Goal: Task Accomplishment & Management: Use online tool/utility

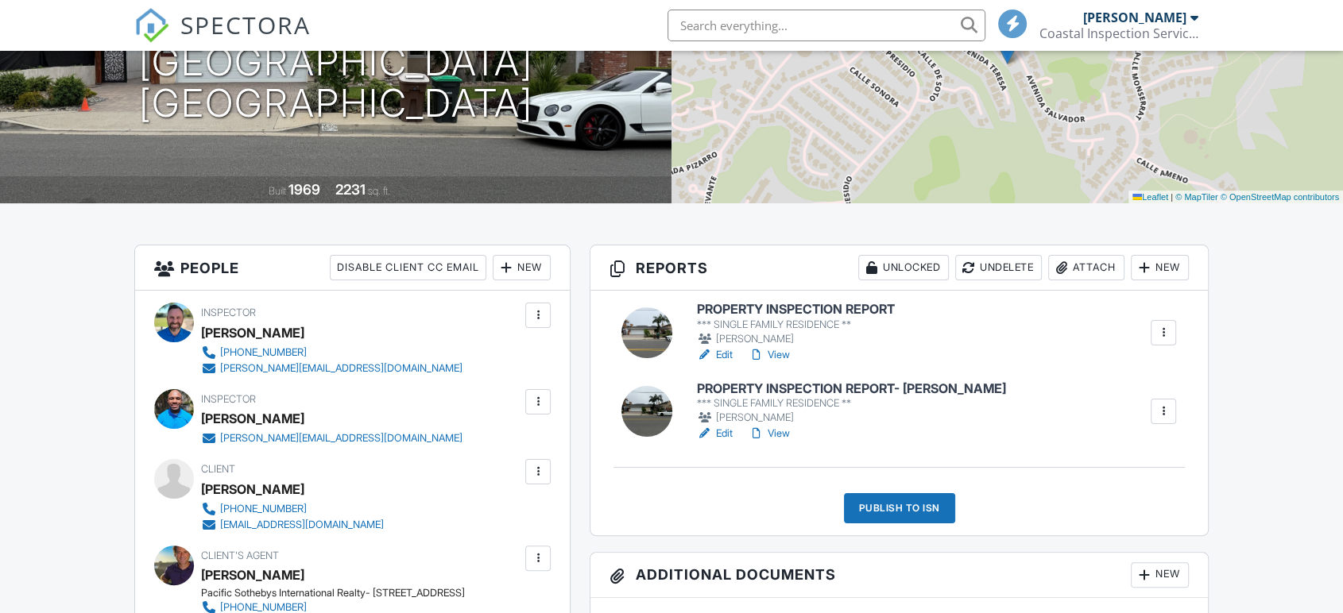
scroll to position [265, 0]
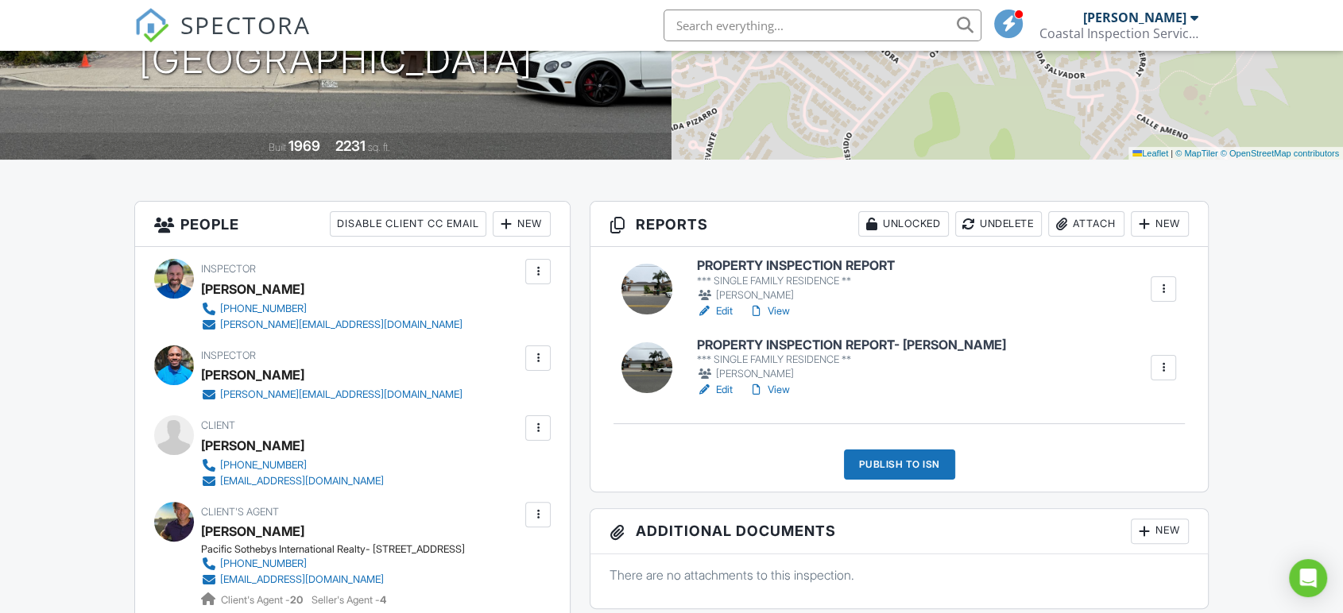
click at [764, 265] on h6 "PROPERTY INSPECTION REPORT" at bounding box center [796, 266] width 198 height 14
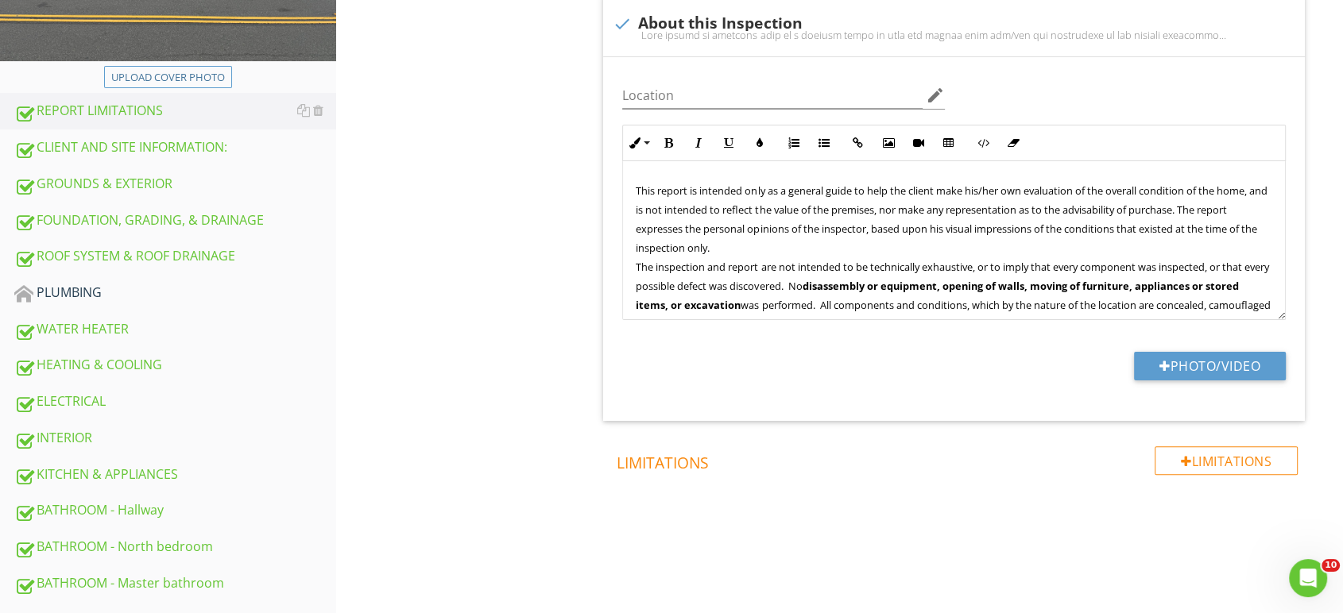
scroll to position [353, 0]
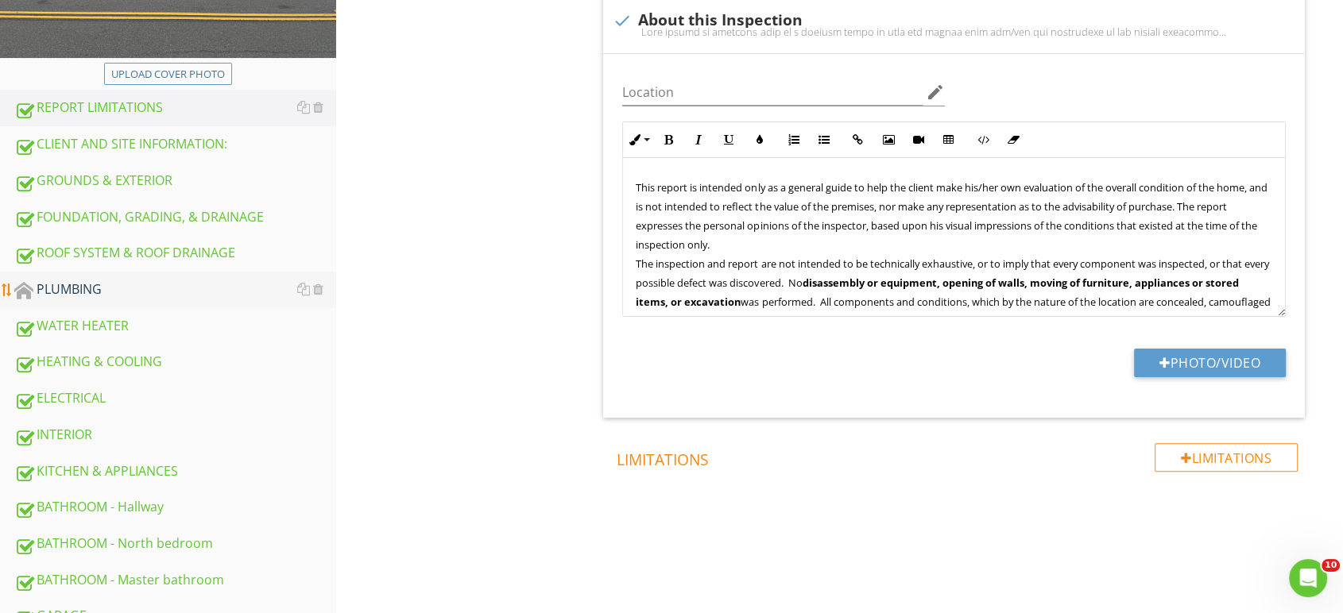
click at [114, 290] on div "PLUMBING" at bounding box center [175, 290] width 322 height 21
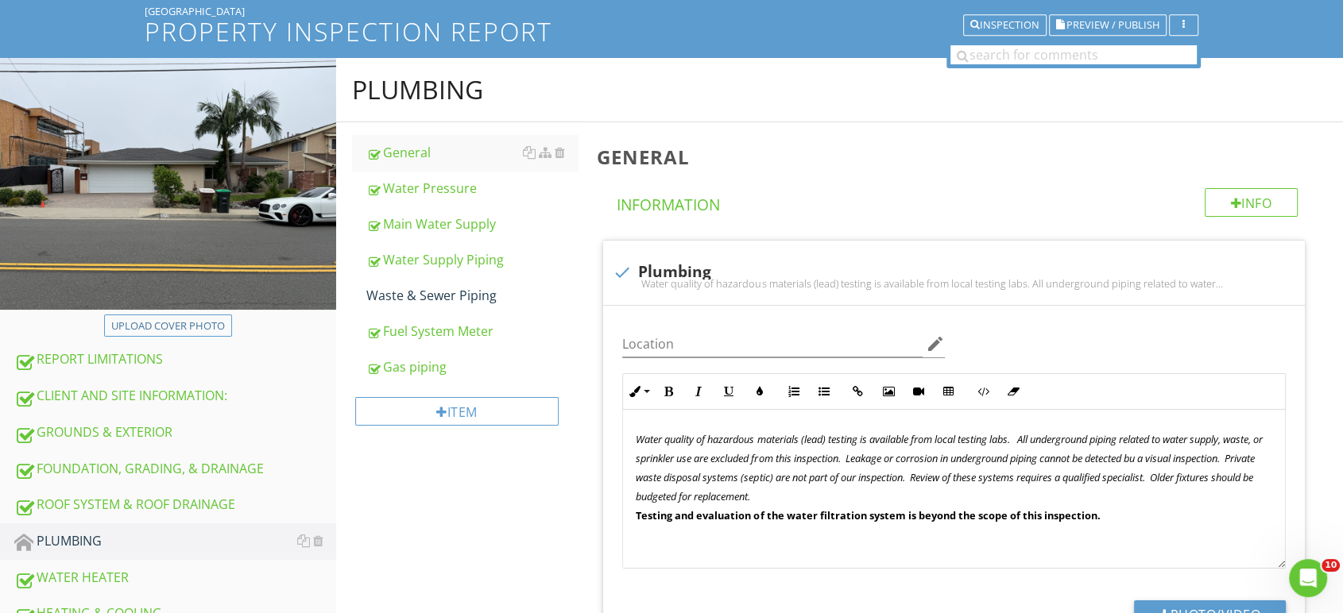
scroll to position [88, 0]
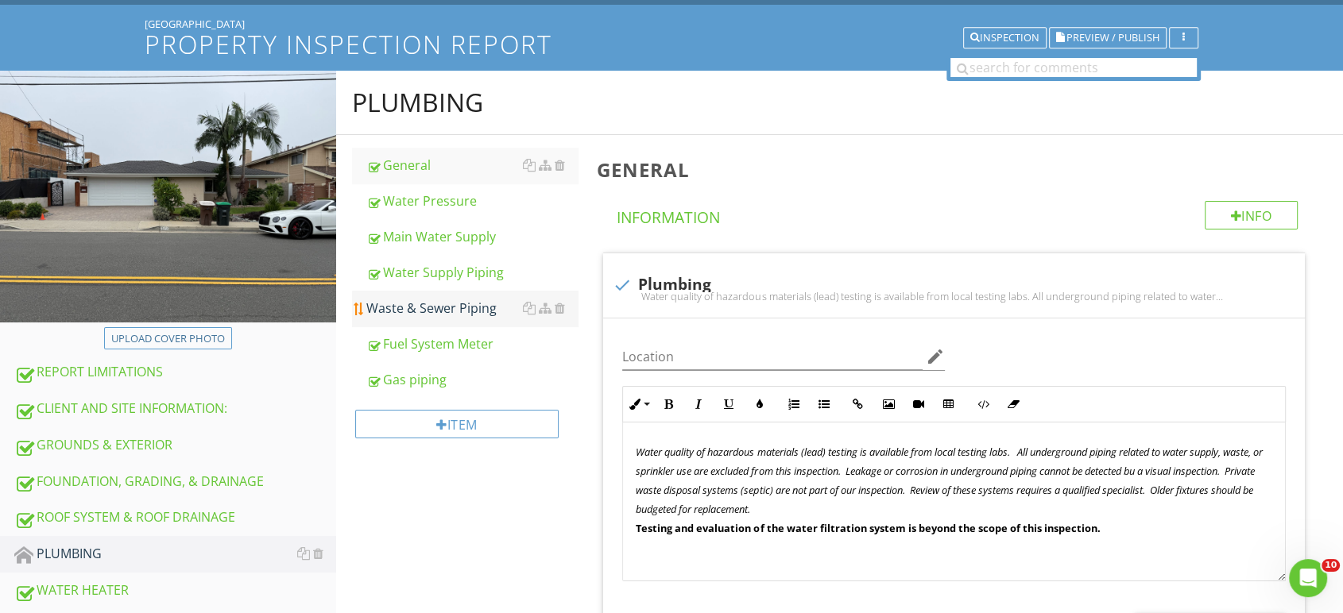
click at [433, 304] on div "Waste & Sewer Piping" at bounding box center [472, 308] width 212 height 19
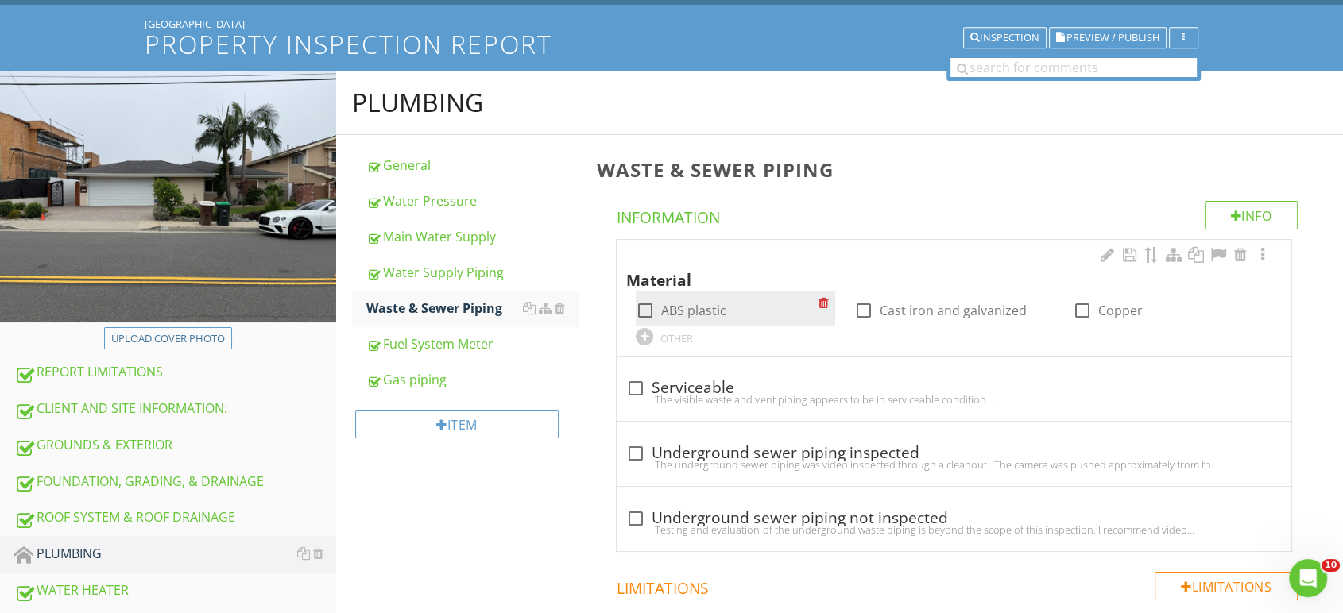
click at [642, 311] on div at bounding box center [645, 310] width 27 height 27
checkbox input "true"
click at [848, 314] on div "check_box_outline_blank Cast iron and galvanized" at bounding box center [954, 309] width 218 height 35
click at [866, 314] on div at bounding box center [863, 310] width 27 height 27
checkbox input "true"
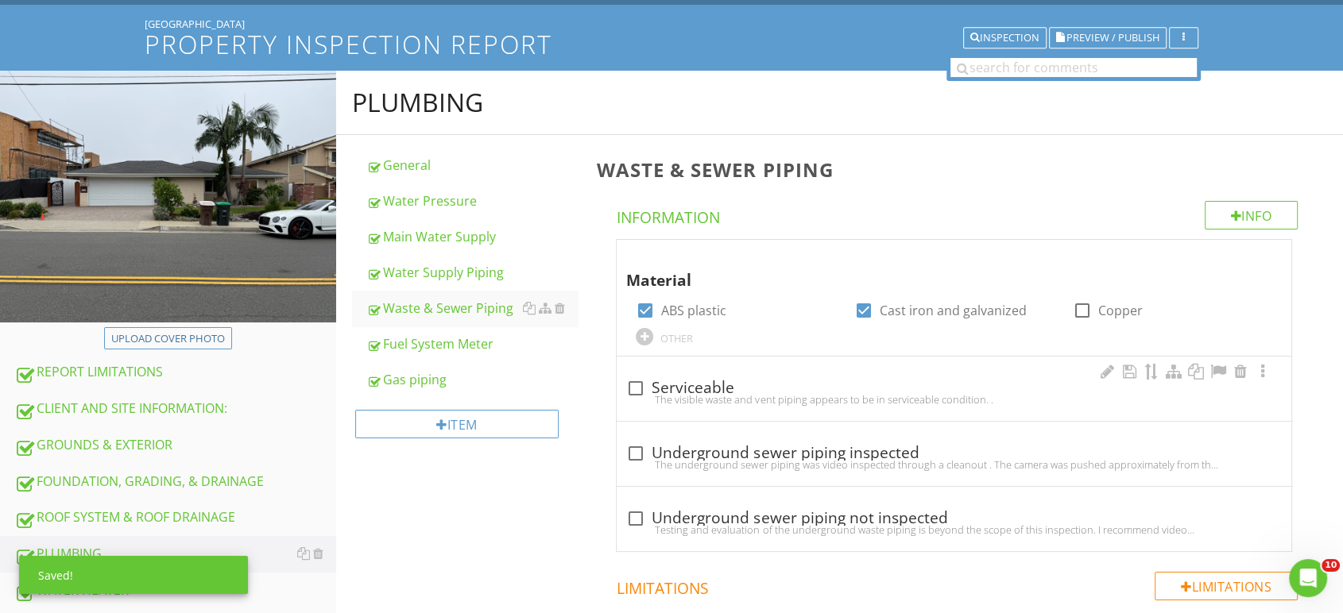
click at [632, 394] on div "The visible waste and vent piping appears to be in serviceable condition. ." at bounding box center [953, 399] width 655 height 13
checkbox input "true"
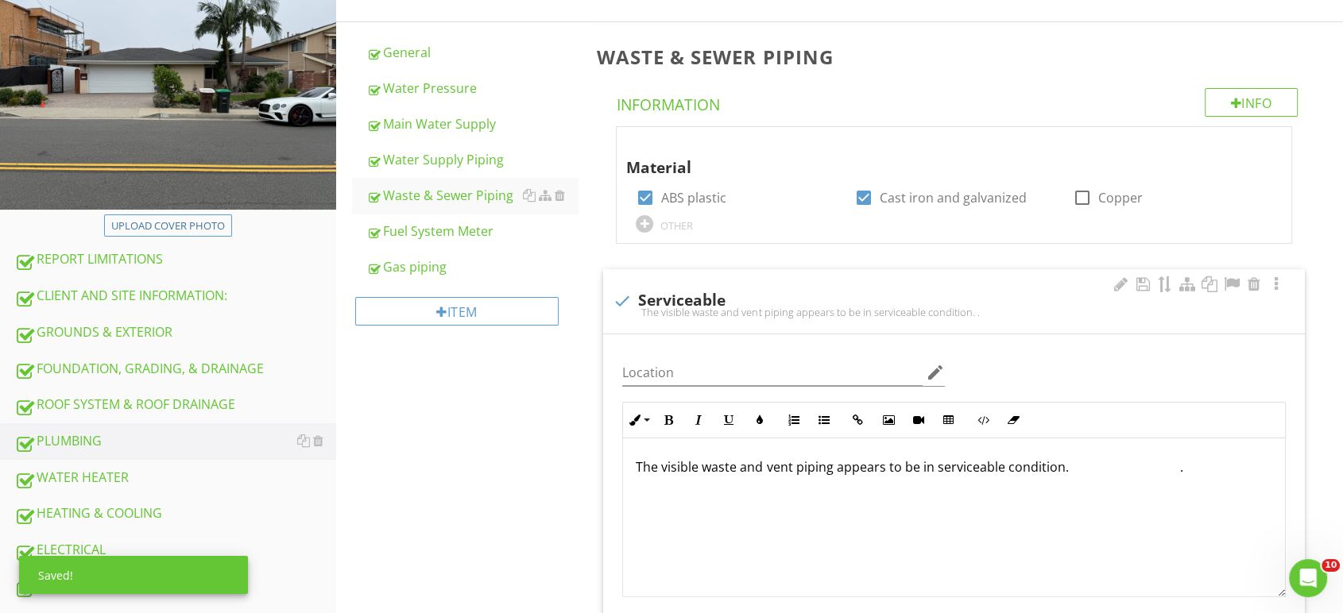
scroll to position [617, 0]
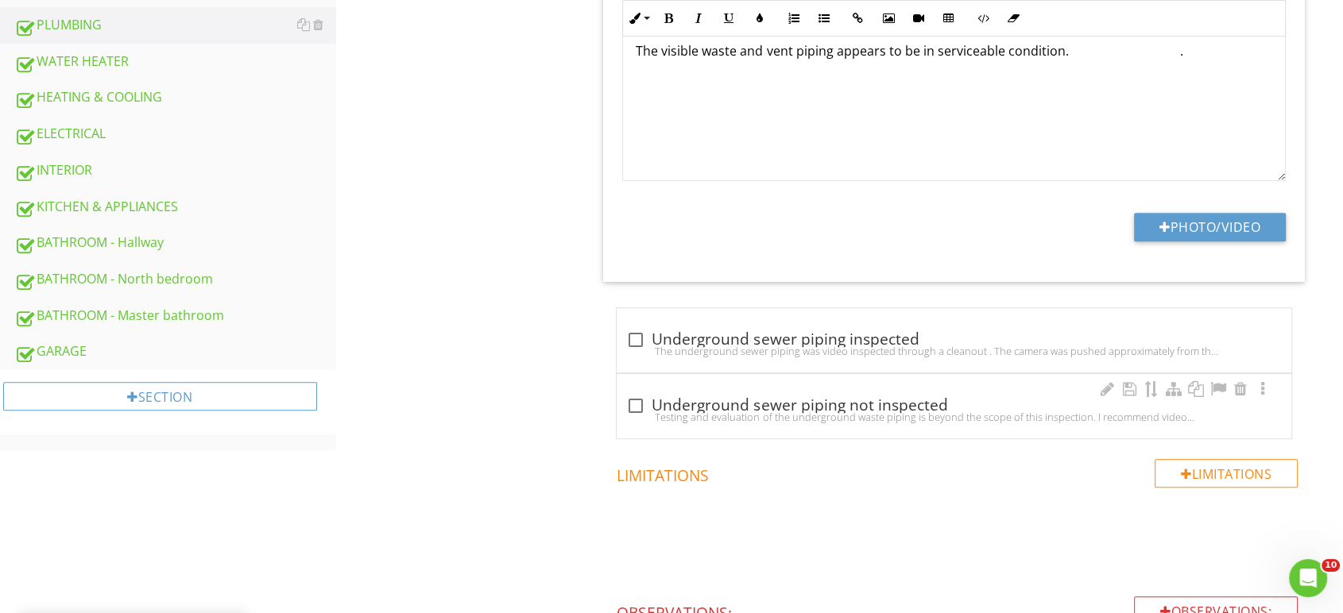
click at [633, 406] on div at bounding box center [635, 405] width 27 height 27
checkbox input "true"
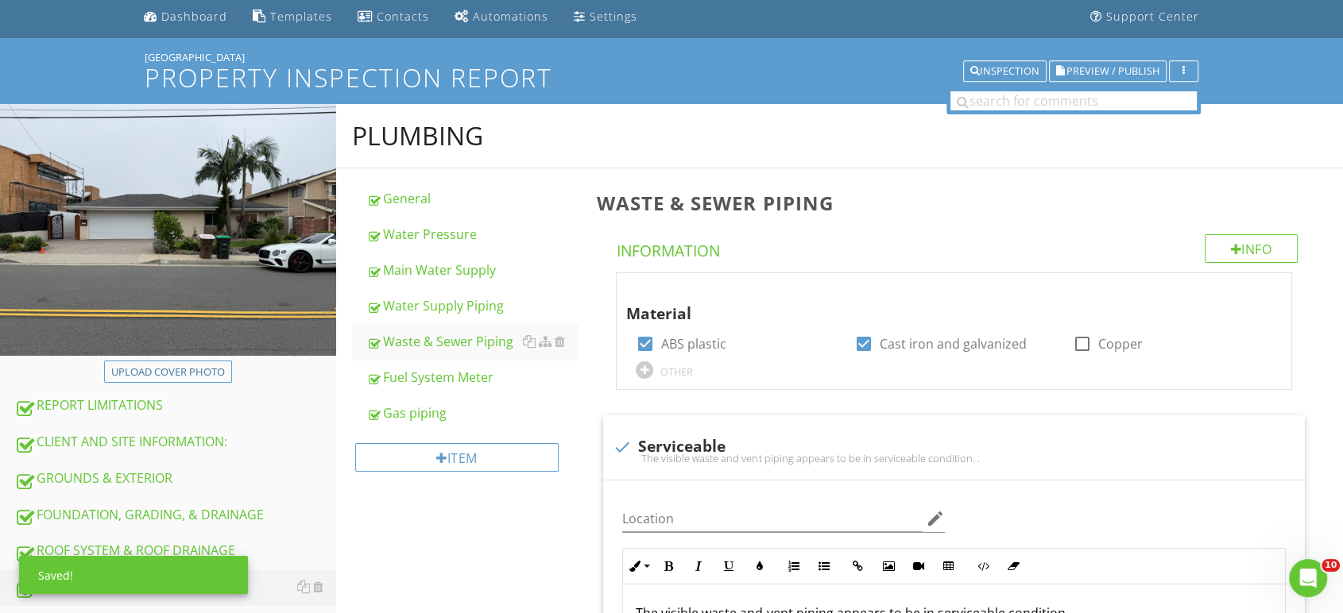
scroll to position [0, 0]
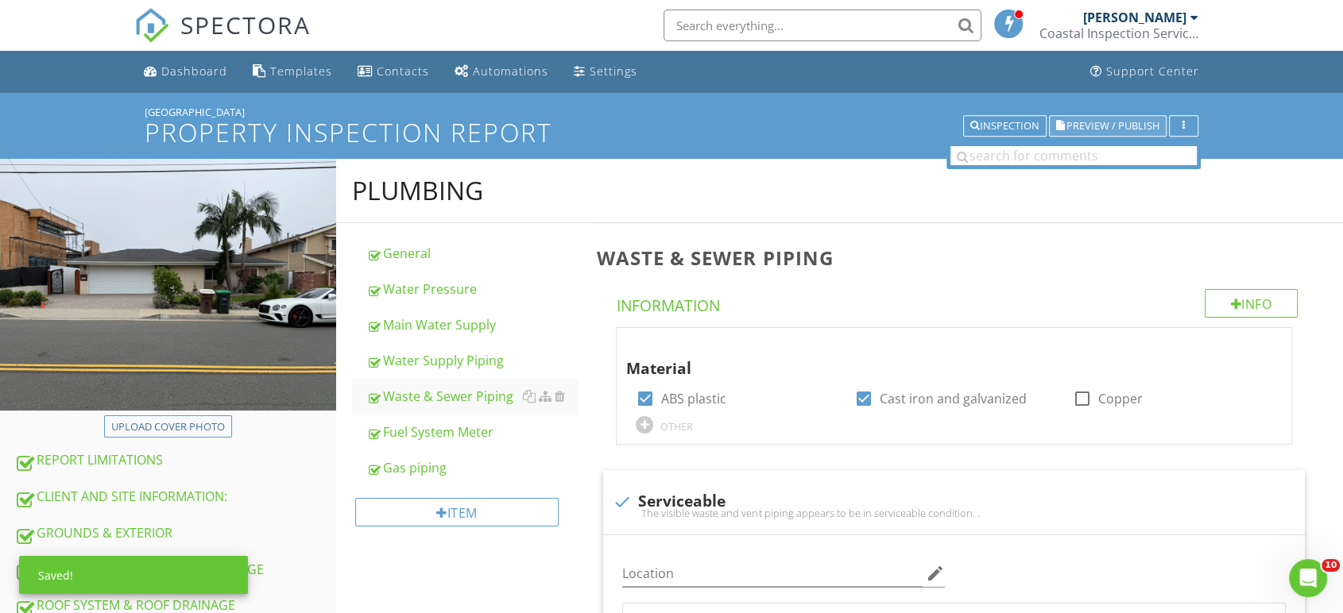
click at [1093, 126] on span "Preview / Publish" at bounding box center [1112, 126] width 93 height 10
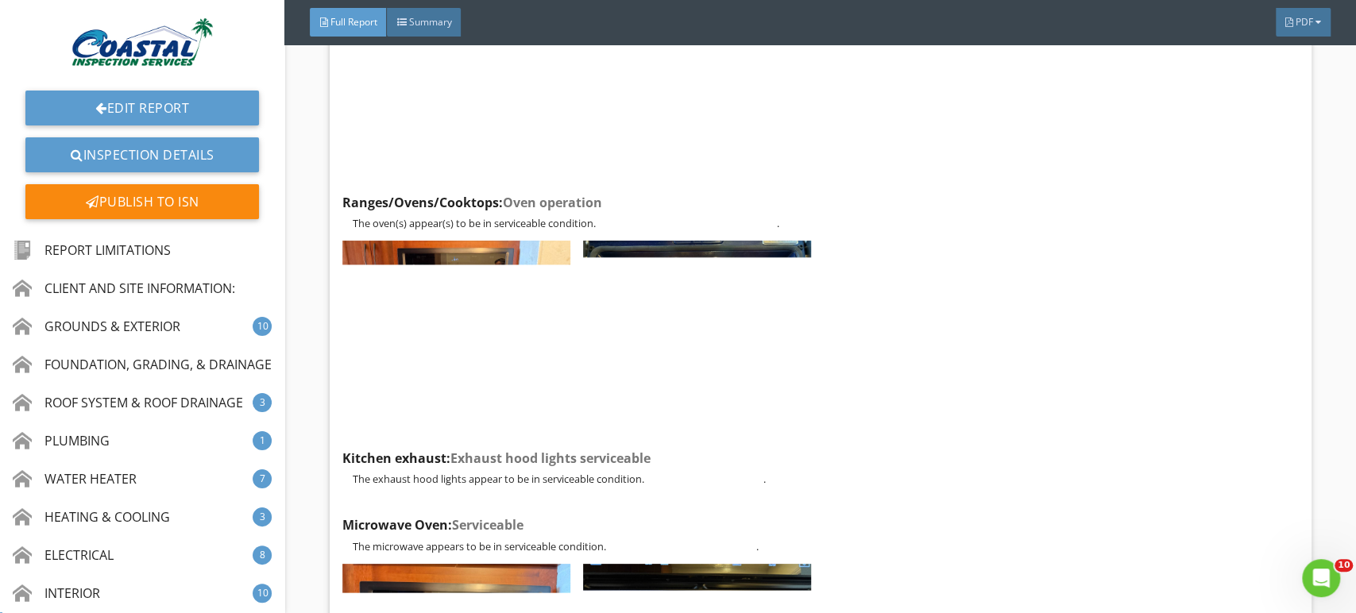
scroll to position [24188, 0]
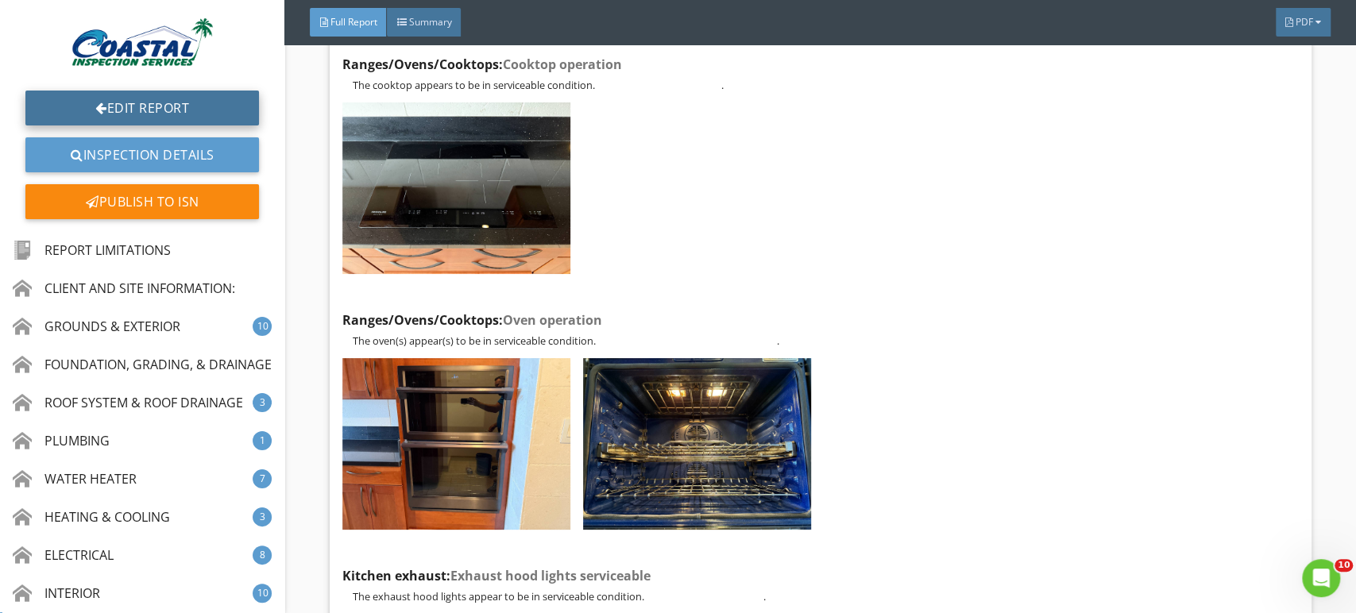
click at [110, 100] on link "Edit Report" at bounding box center [142, 108] width 234 height 35
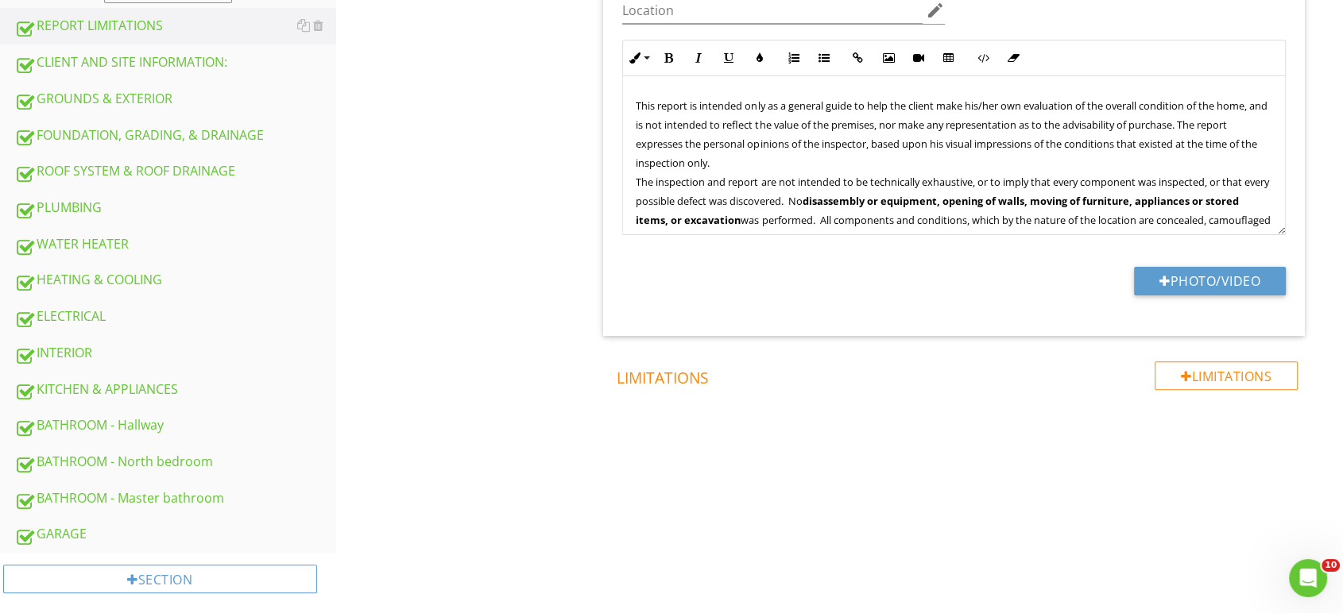
scroll to position [451, 0]
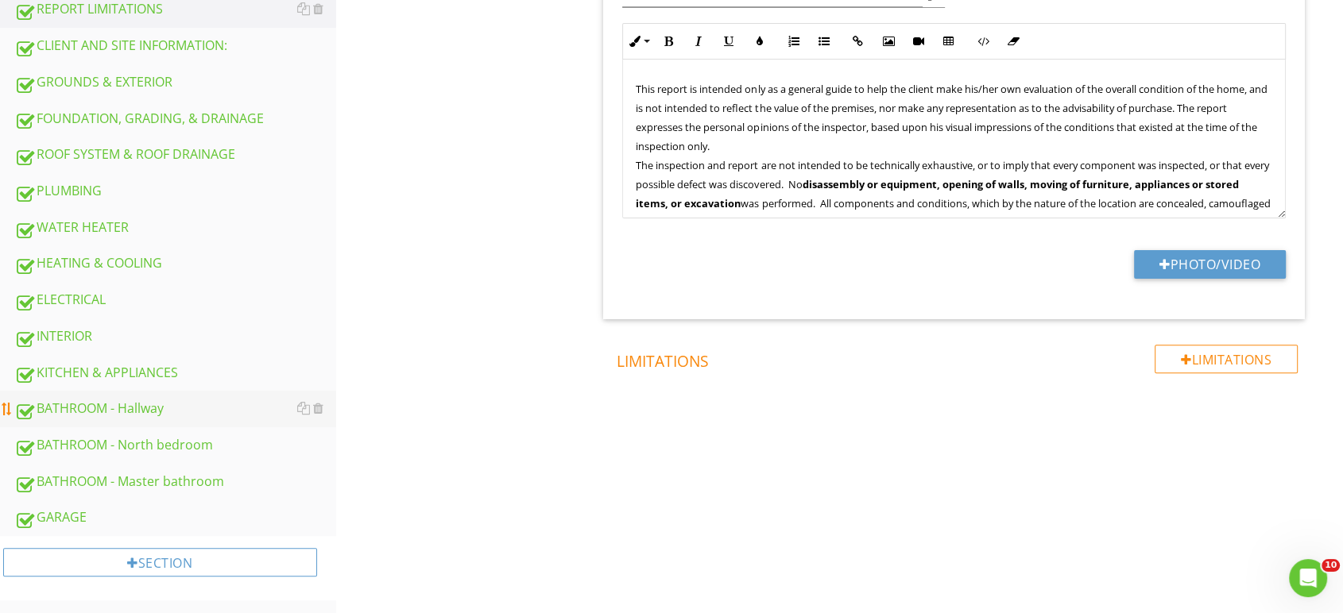
click at [80, 416] on div "BATHROOM - Hallway" at bounding box center [175, 409] width 322 height 21
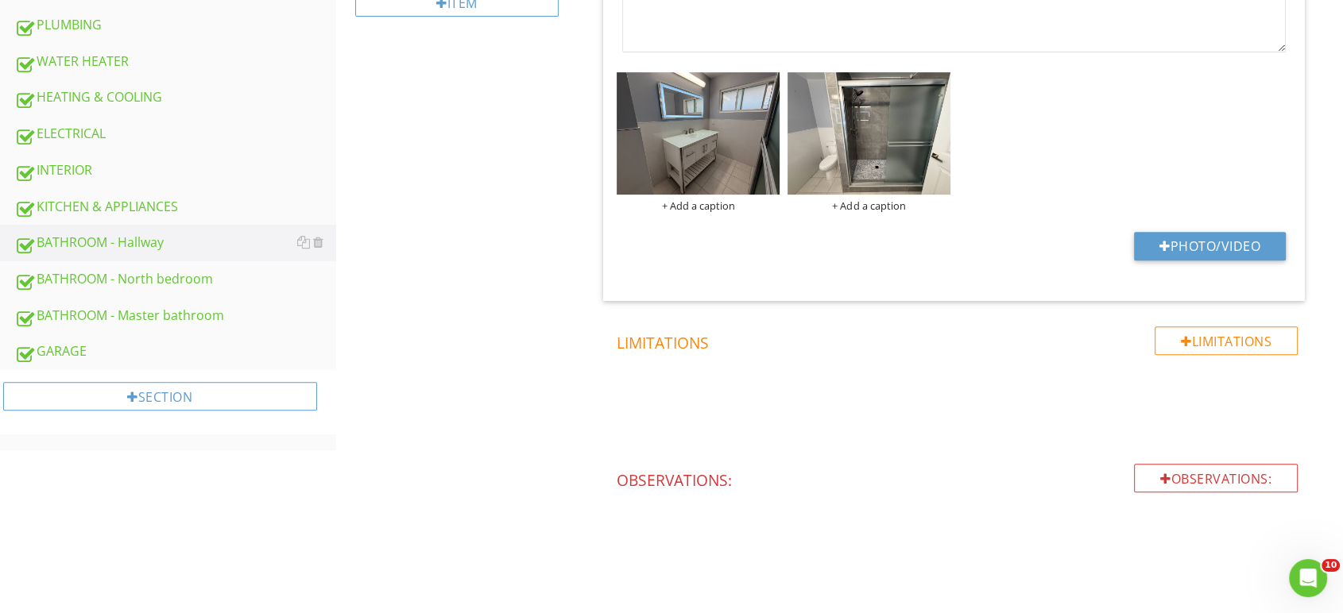
scroll to position [624, 0]
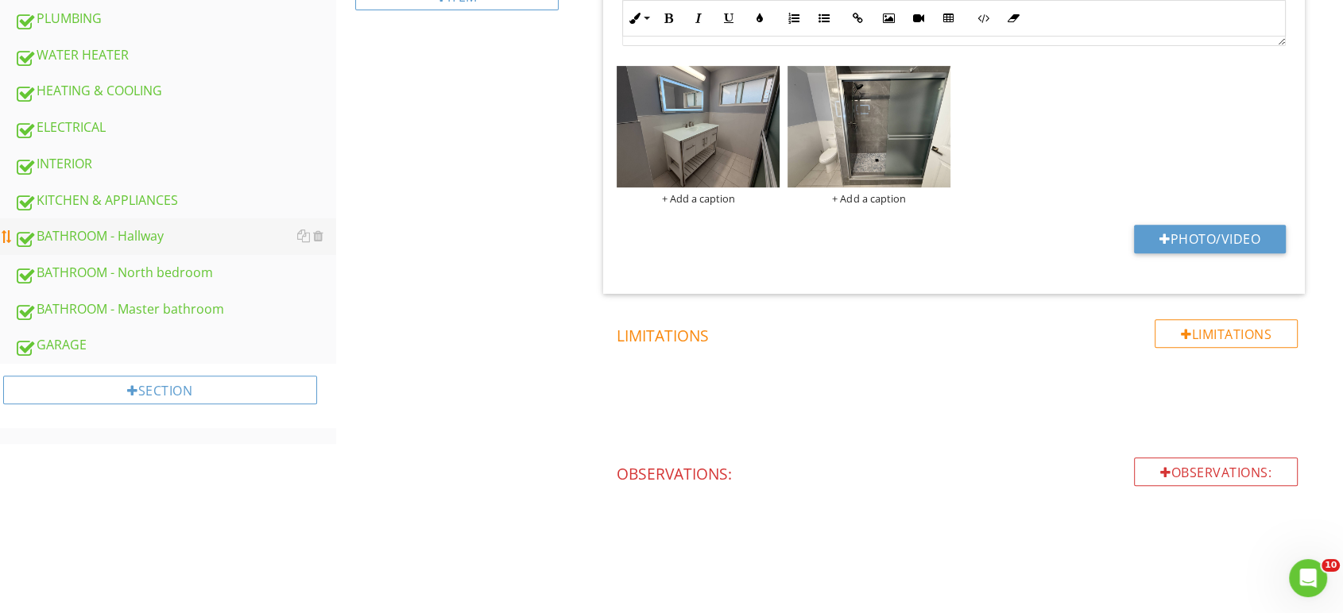
click at [127, 236] on div "BATHROOM - Hallway" at bounding box center [175, 236] width 322 height 21
click at [145, 230] on div "BATHROOM - Hallway" at bounding box center [175, 236] width 322 height 21
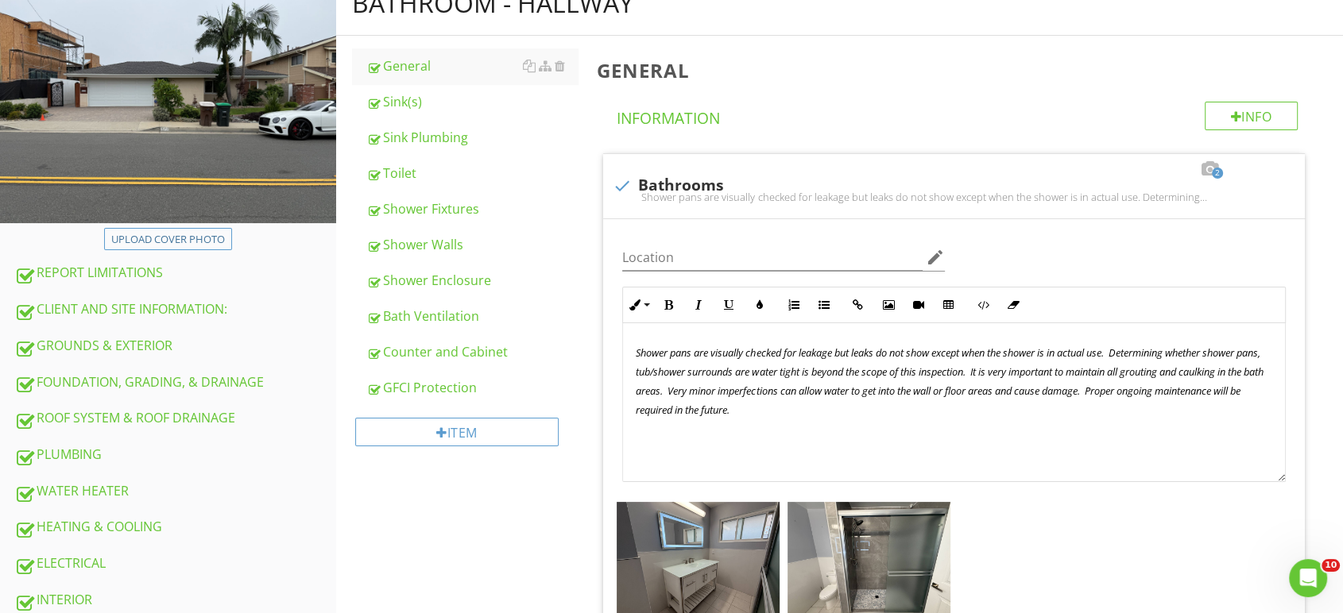
scroll to position [183, 0]
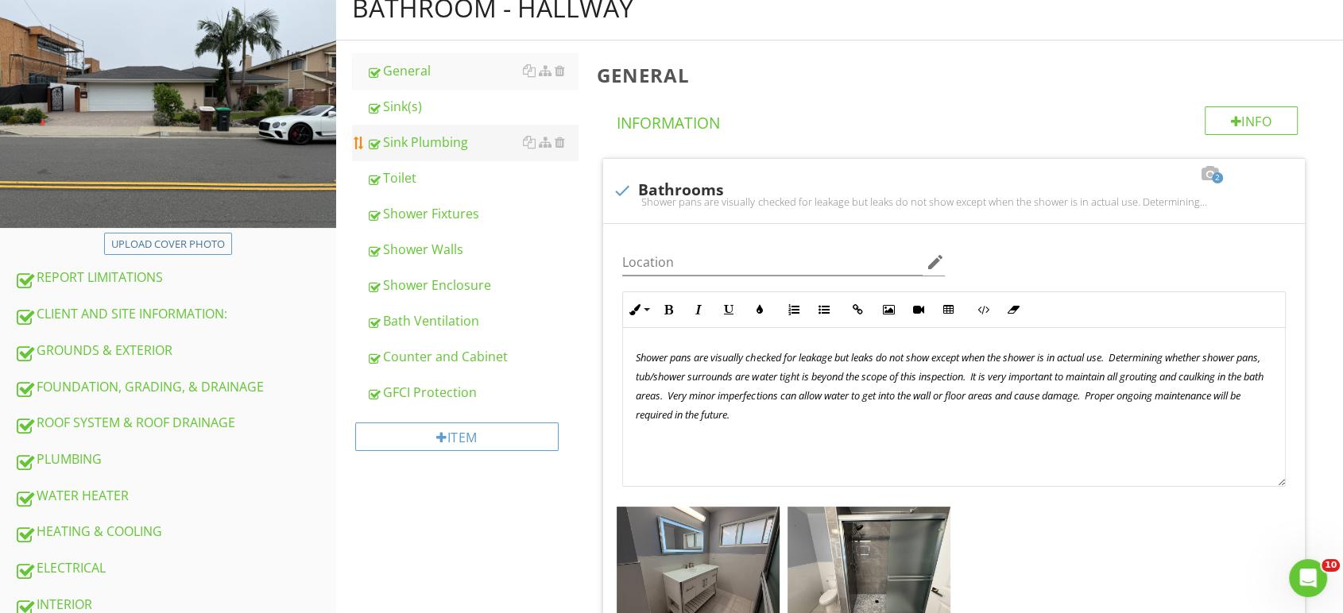
click at [438, 149] on div "Sink Plumbing" at bounding box center [472, 142] width 212 height 19
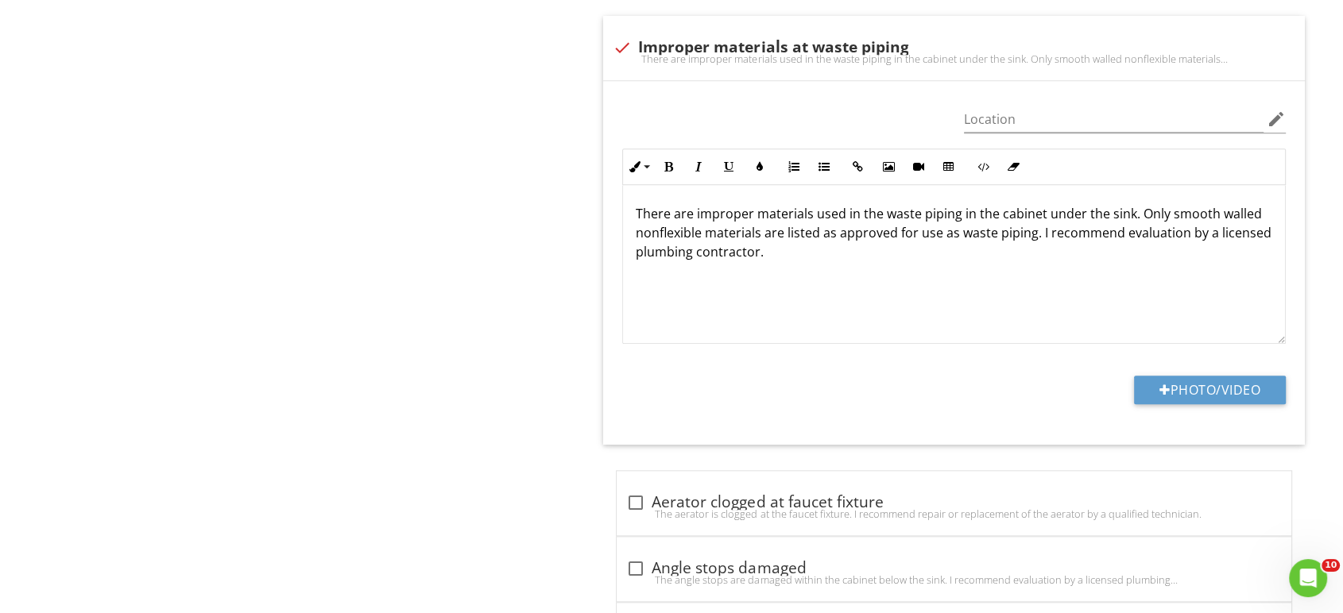
scroll to position [1595, 0]
click at [619, 52] on div "There are improper materials used in the waste piping in the cabinet under the …" at bounding box center [954, 58] width 682 height 13
checkbox input "true"
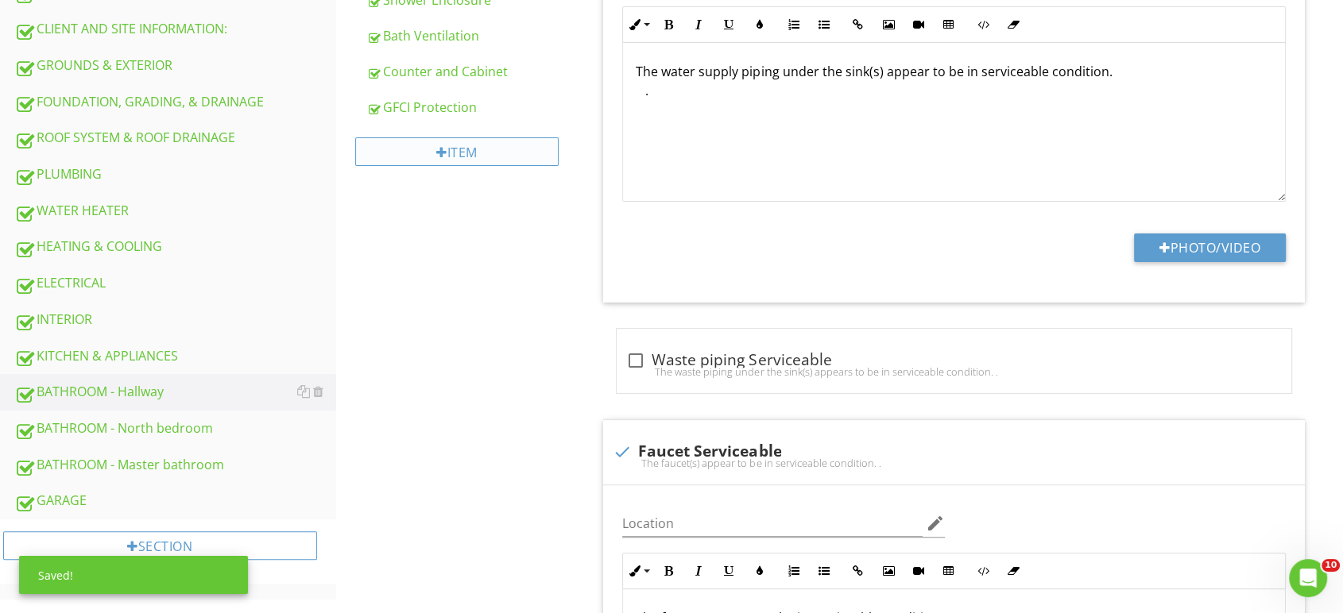
scroll to position [447, 0]
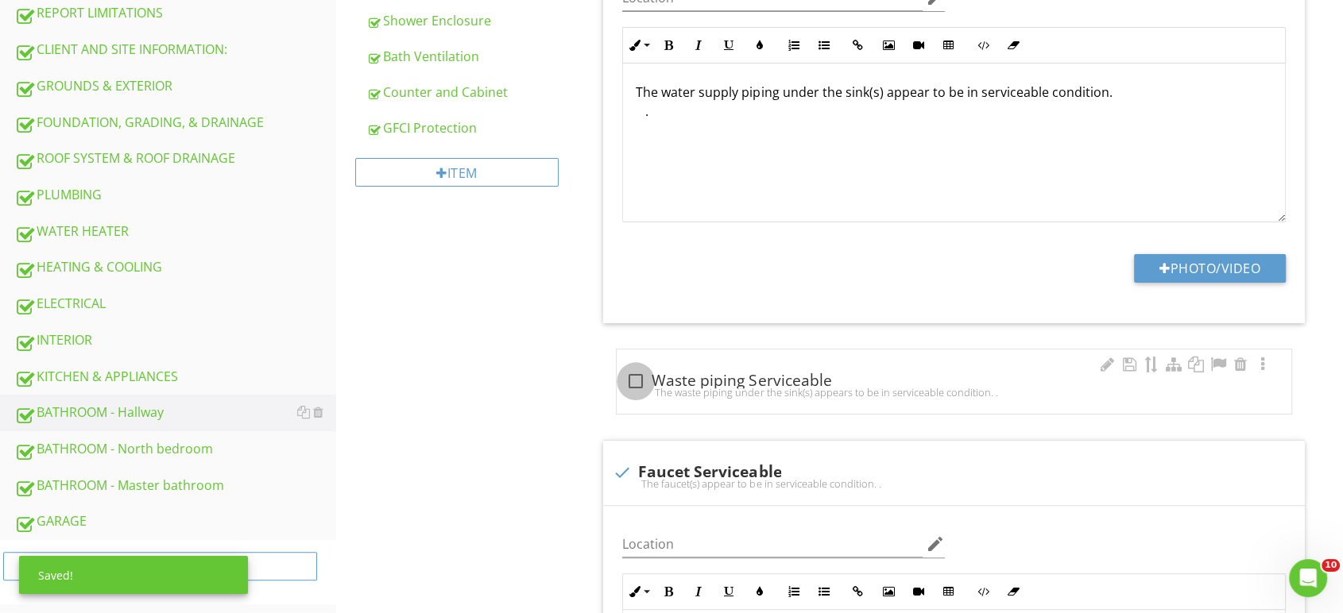
click at [640, 381] on div at bounding box center [635, 381] width 27 height 27
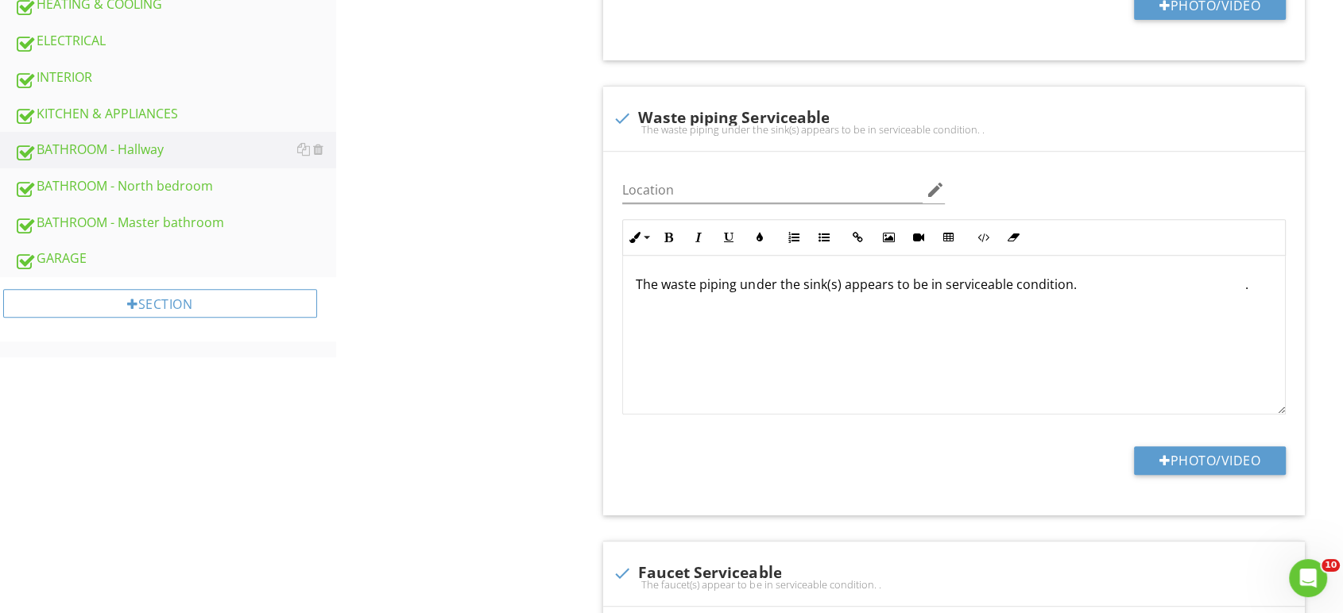
scroll to position [706, 0]
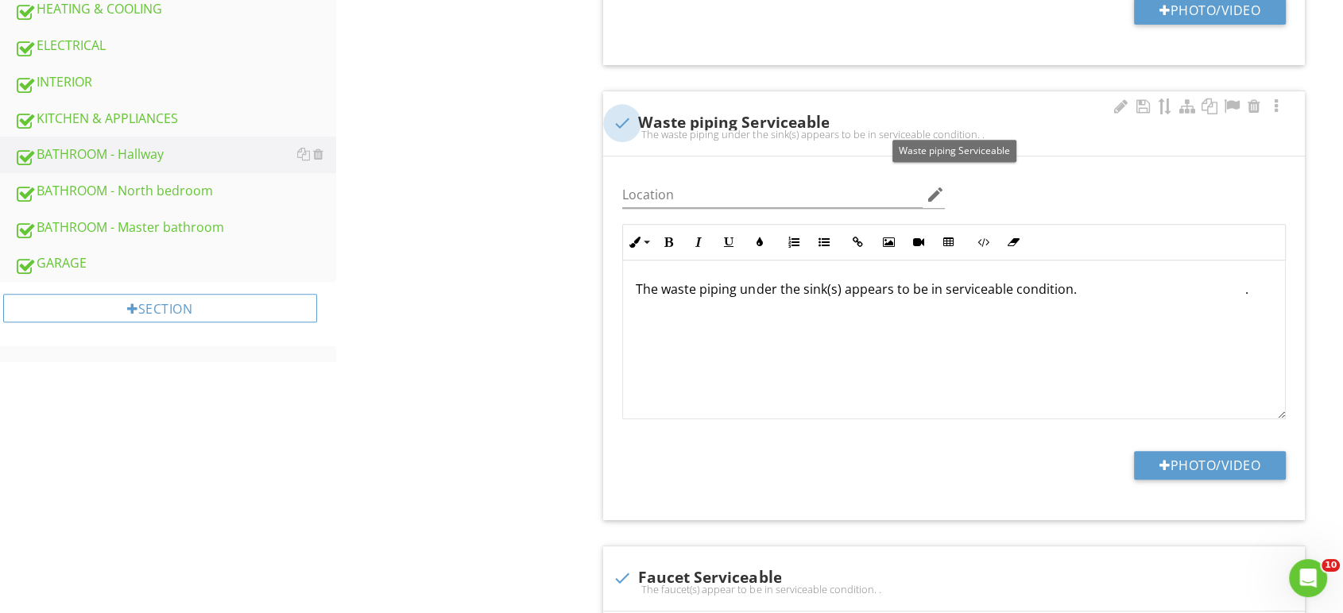
click at [617, 122] on div at bounding box center [622, 123] width 27 height 27
checkbox input "true"
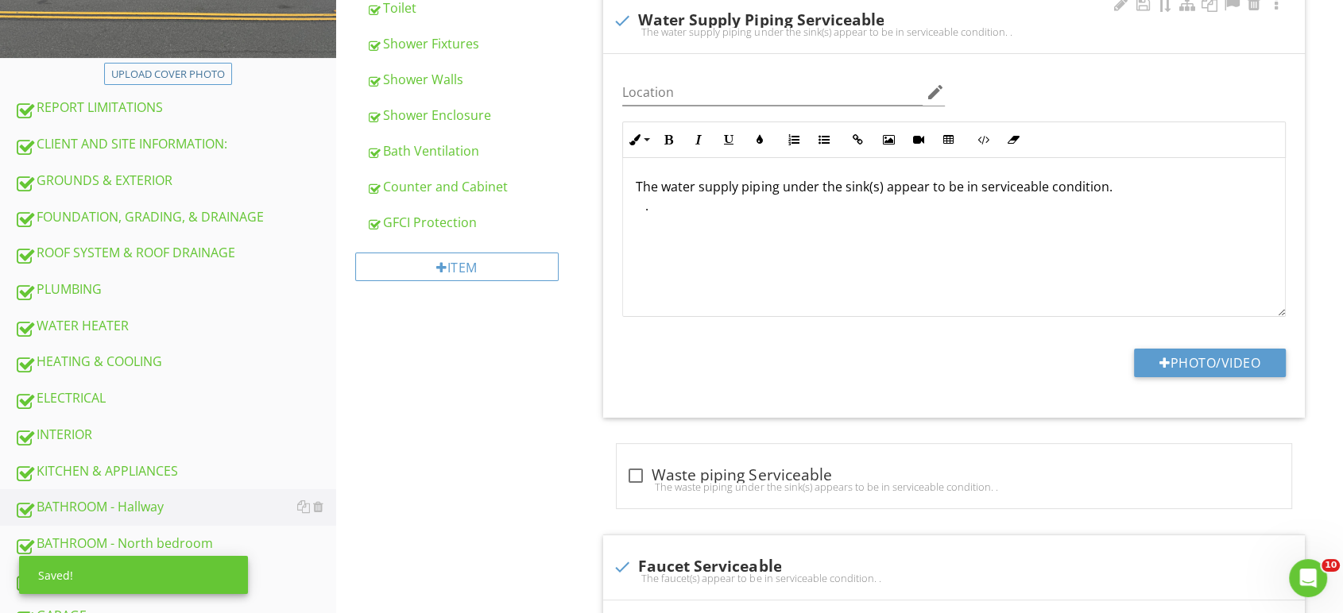
scroll to position [0, 0]
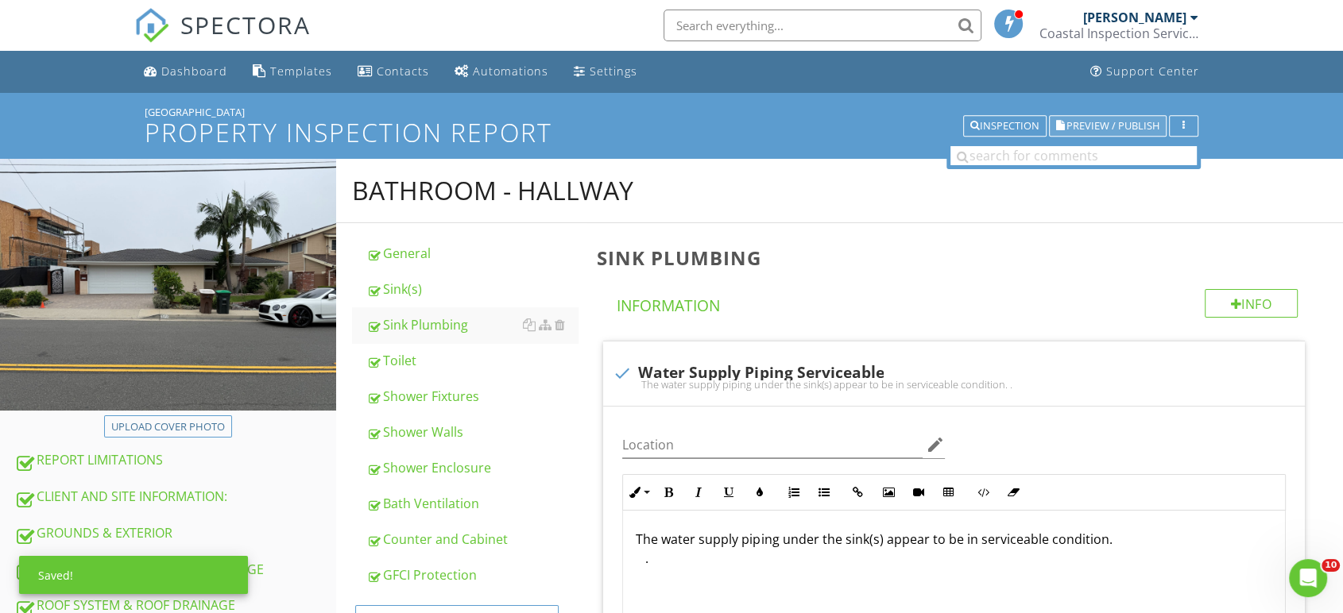
click at [1135, 126] on span "Preview / Publish" at bounding box center [1112, 126] width 93 height 10
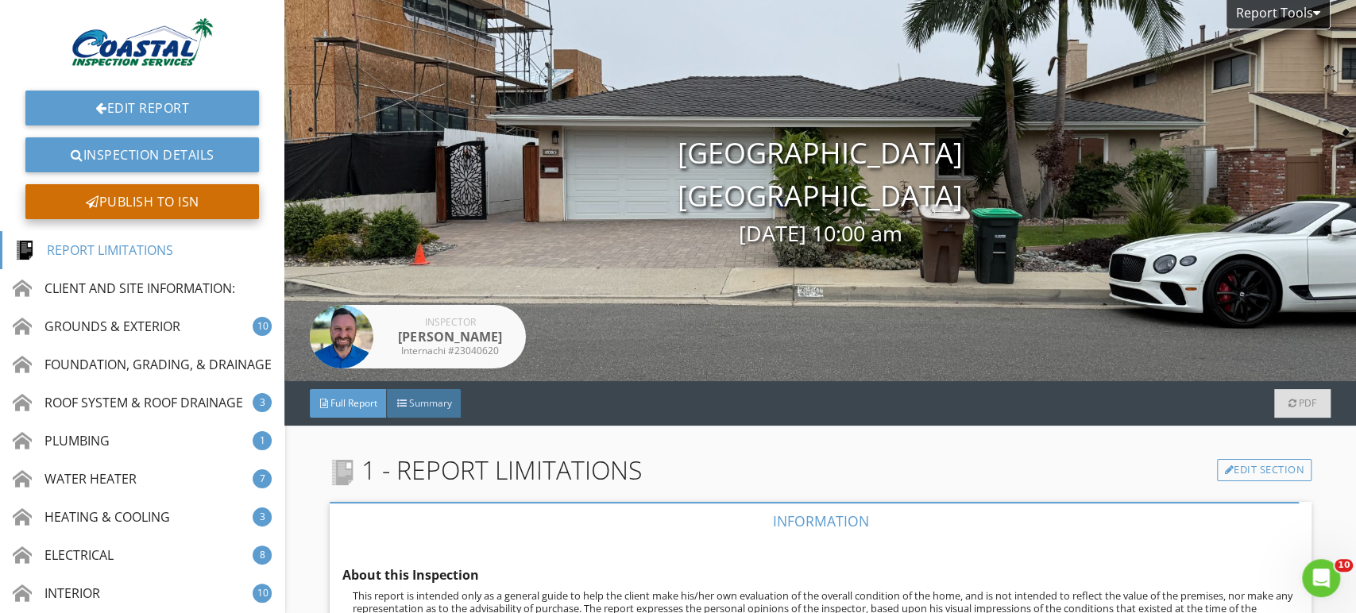
click at [163, 207] on div "Publish to ISN" at bounding box center [142, 201] width 234 height 35
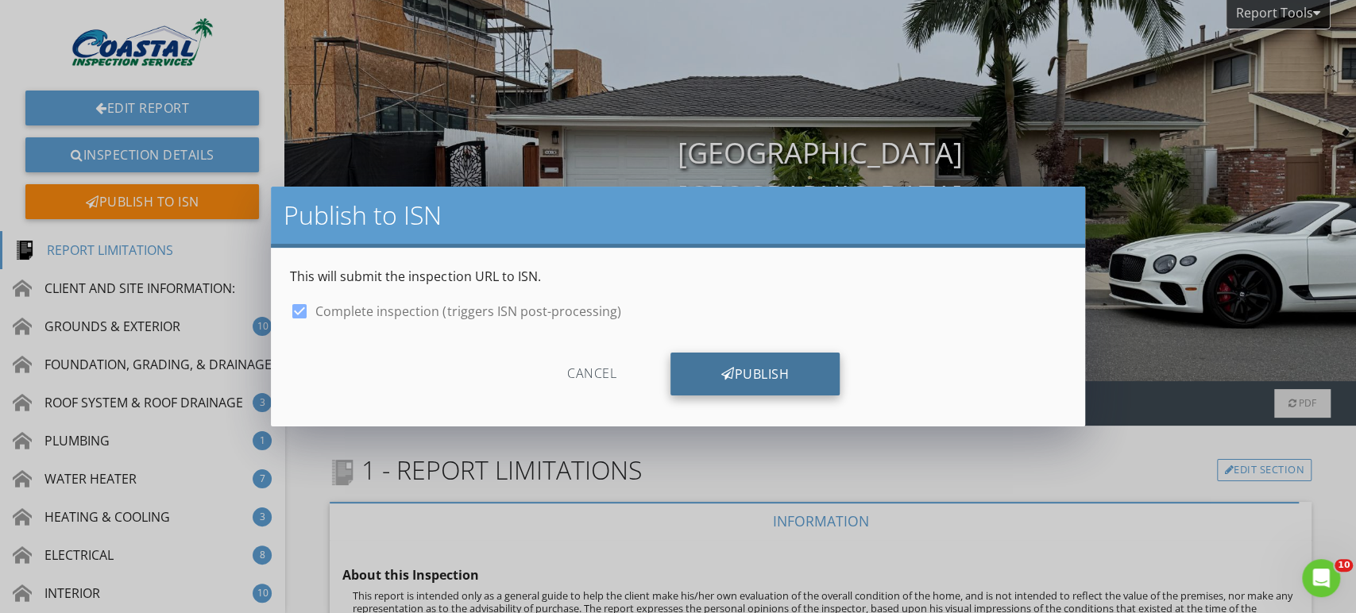
click at [756, 375] on div "Publish" at bounding box center [755, 374] width 169 height 43
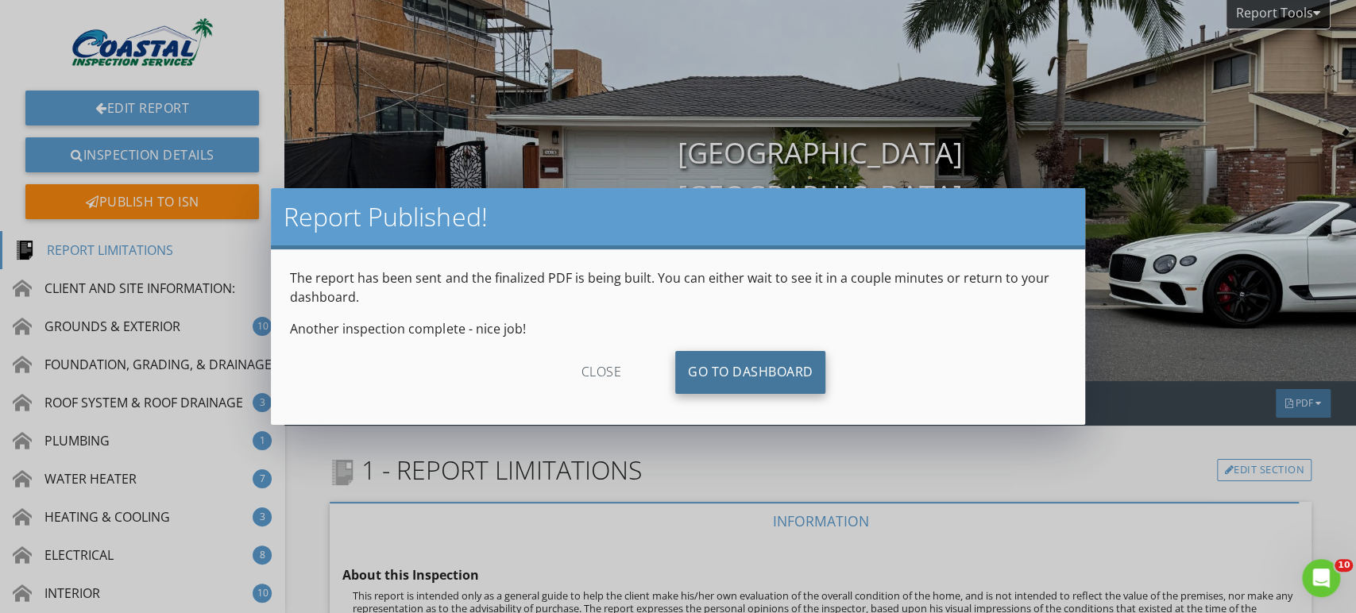
click at [746, 377] on link "Go To Dashboard" at bounding box center [750, 372] width 151 height 43
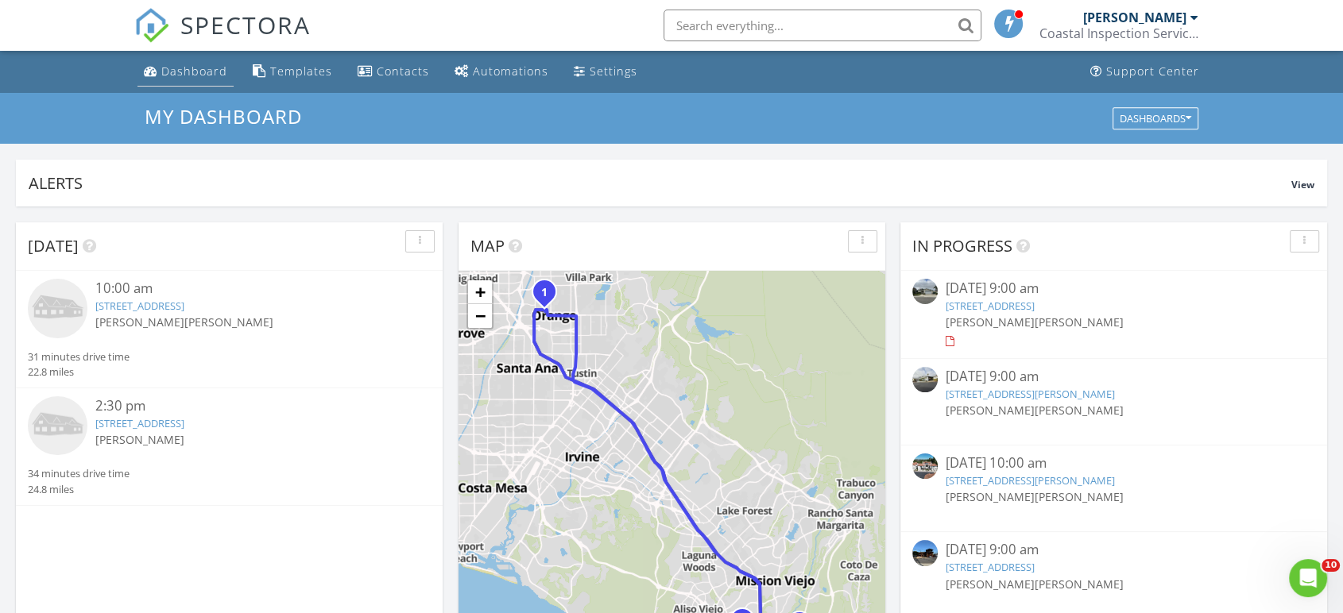
click at [196, 64] on div "Dashboard" at bounding box center [194, 71] width 66 height 15
